Goal: Transaction & Acquisition: Purchase product/service

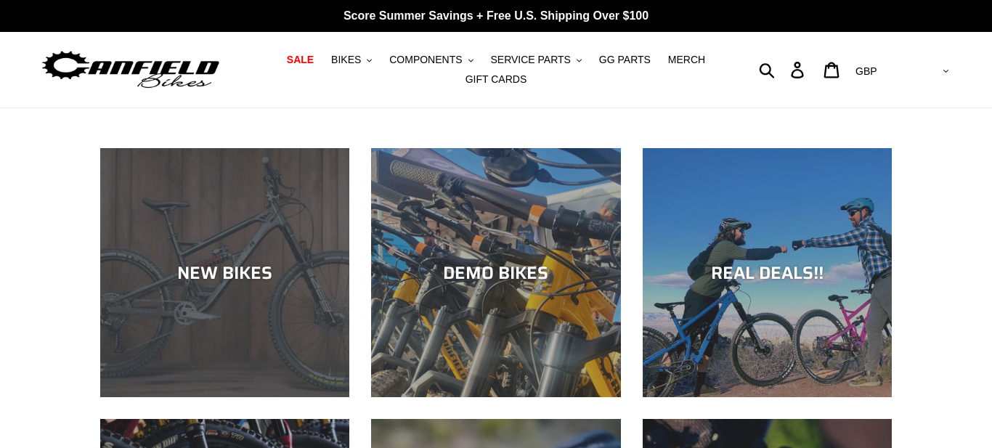
click at [197, 276] on div "NEW BIKES" at bounding box center [224, 272] width 249 height 21
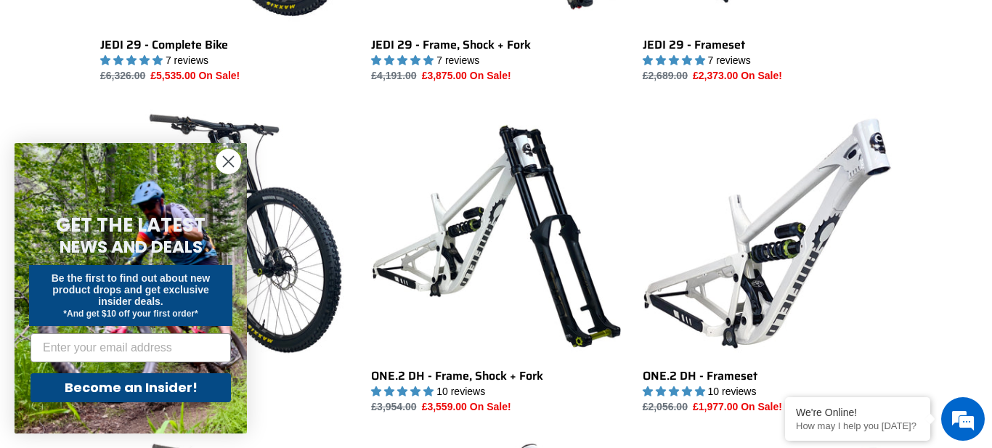
scroll to position [1079, 0]
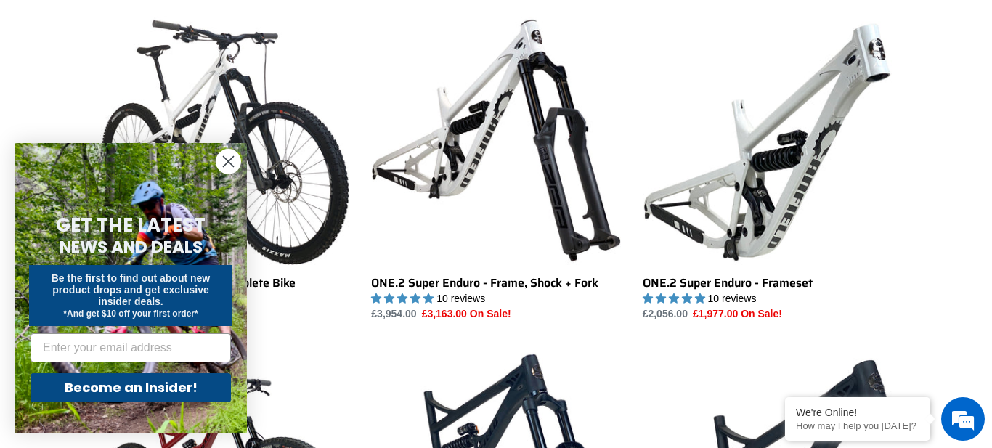
click at [223, 172] on circle "Close dialog" at bounding box center [228, 162] width 24 height 24
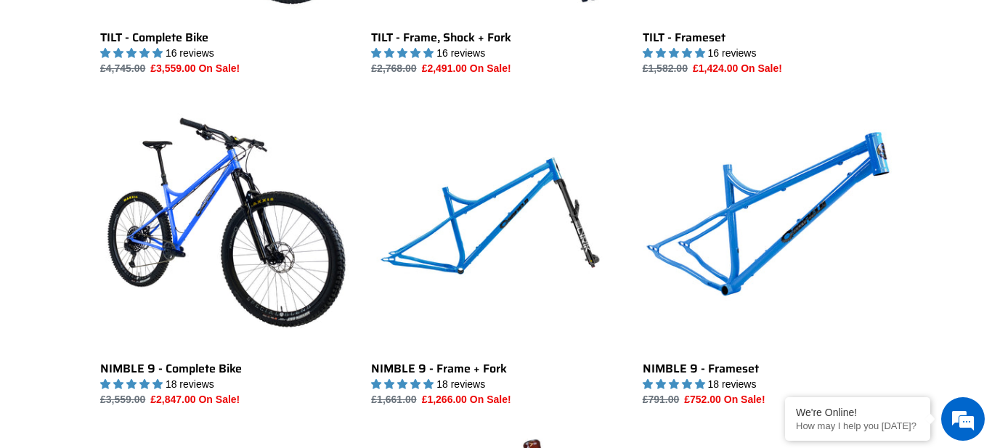
scroll to position [1984, 0]
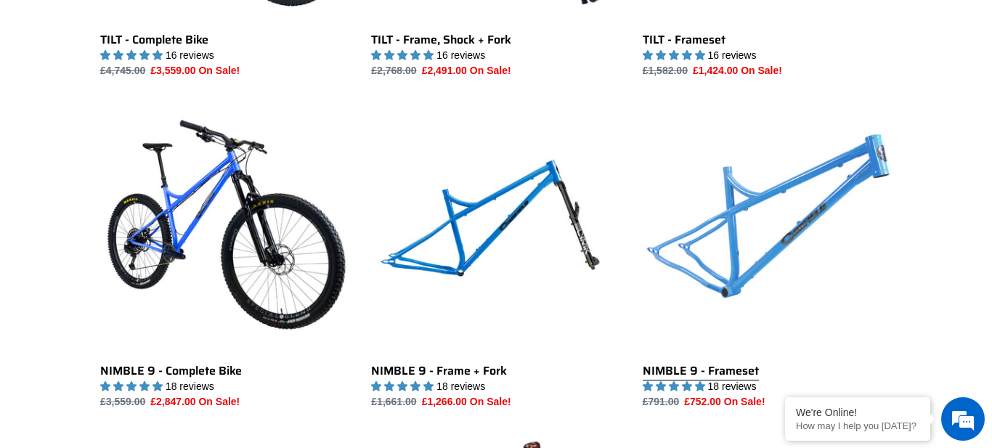
click at [698, 242] on link "NIMBLE 9 - Frameset" at bounding box center [766, 257] width 249 height 306
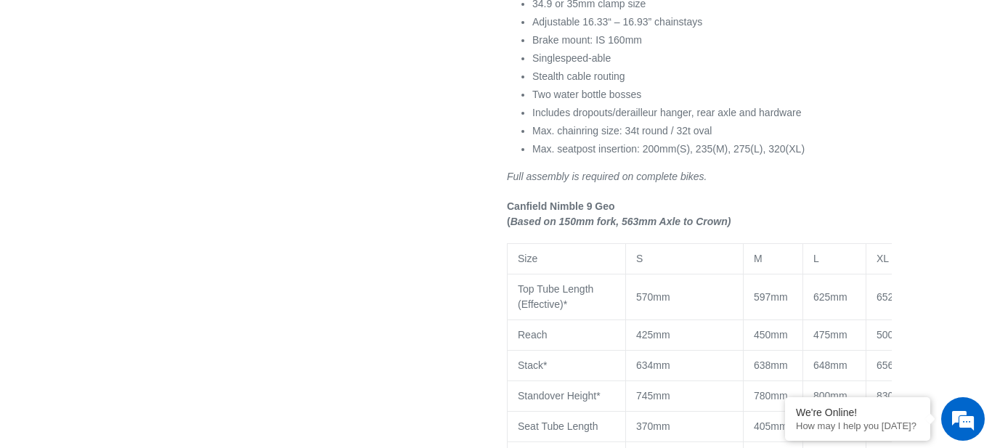
scroll to position [1038, 0]
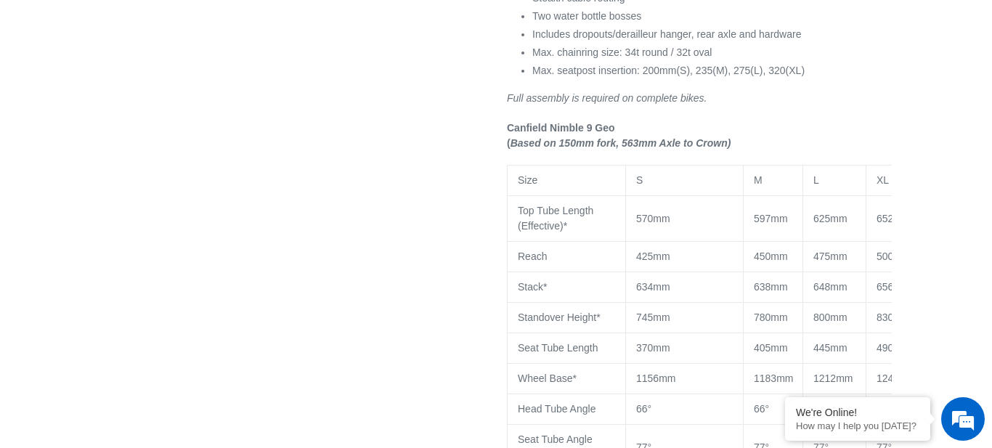
select select "highest-rating"
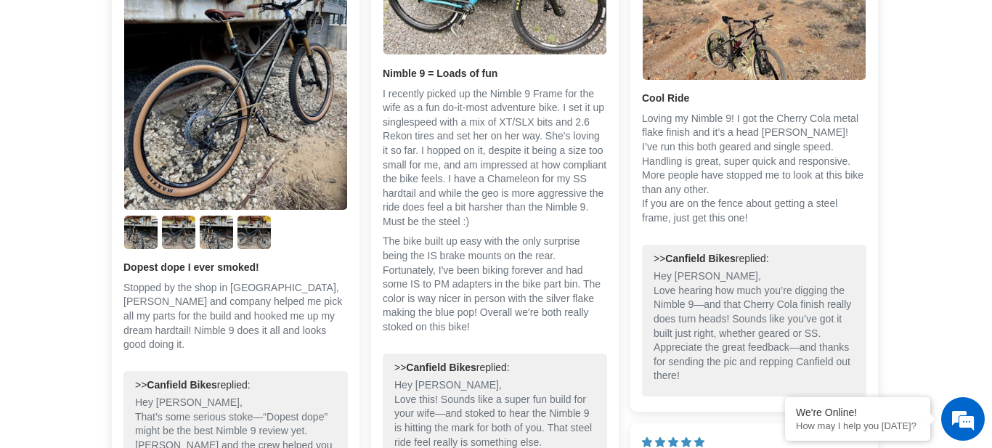
scroll to position [2457, 0]
